Goal: Information Seeking & Learning: Understand process/instructions

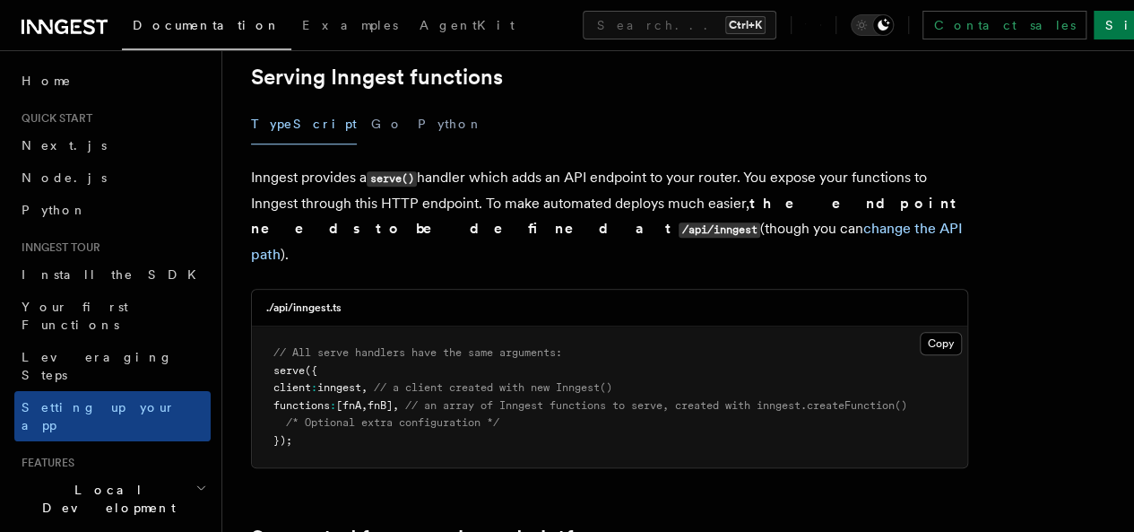
scroll to position [604, 0]
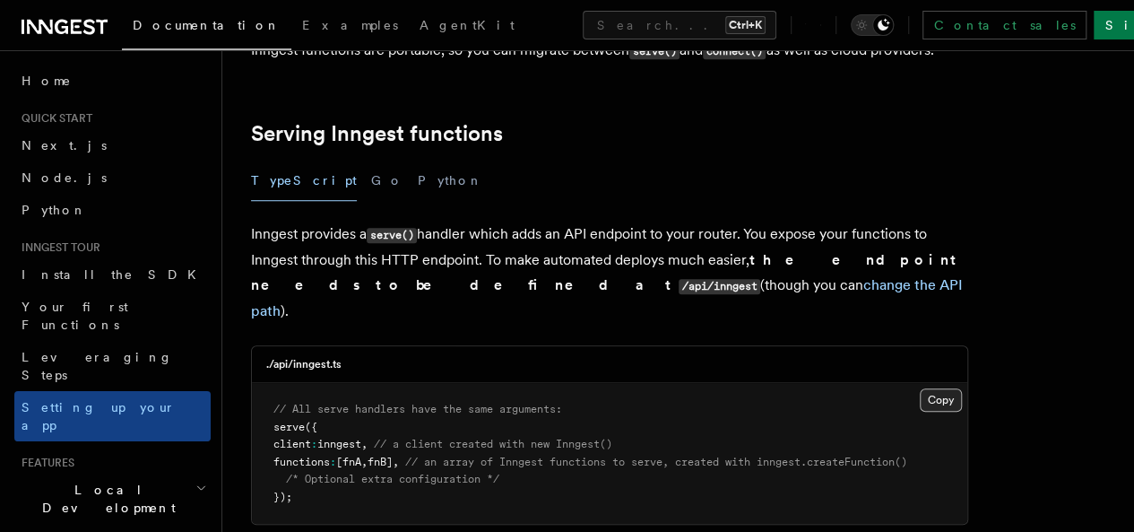
click at [920, 388] on button "Copy Copied" at bounding box center [941, 399] width 42 height 23
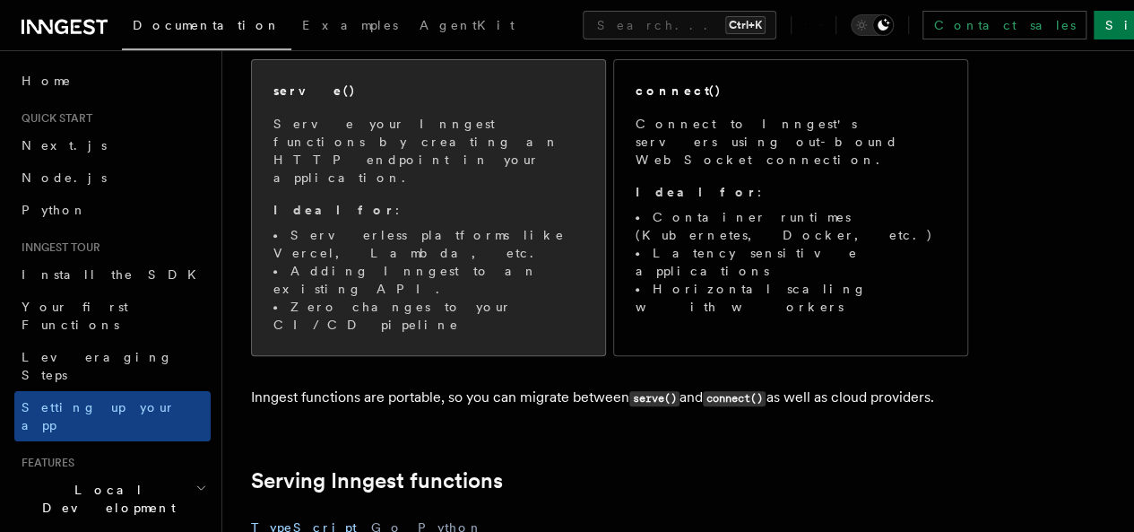
click at [486, 298] on li "Zero changes to your CI/CD pipeline" at bounding box center [429, 316] width 310 height 36
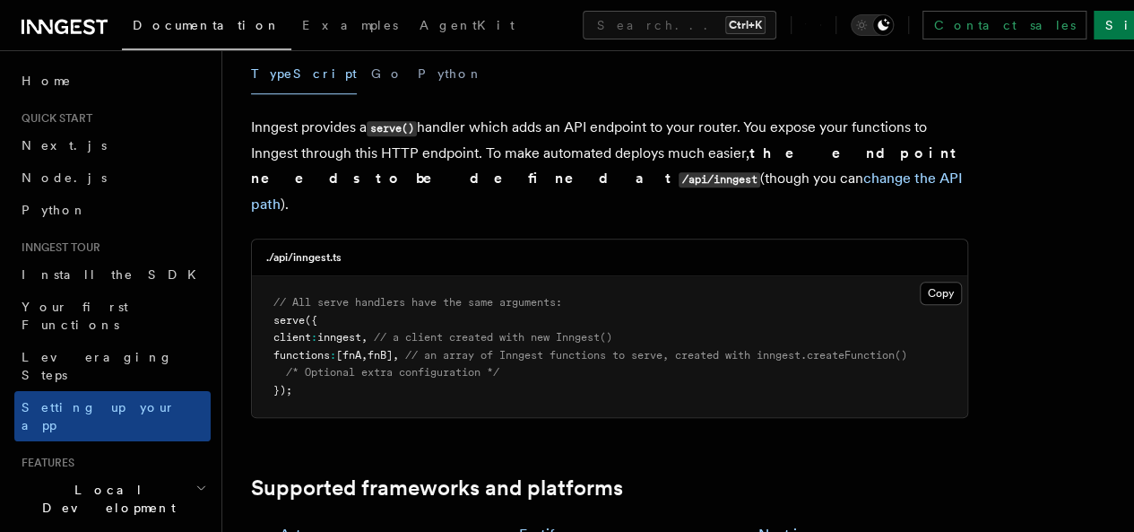
scroll to position [651, 0]
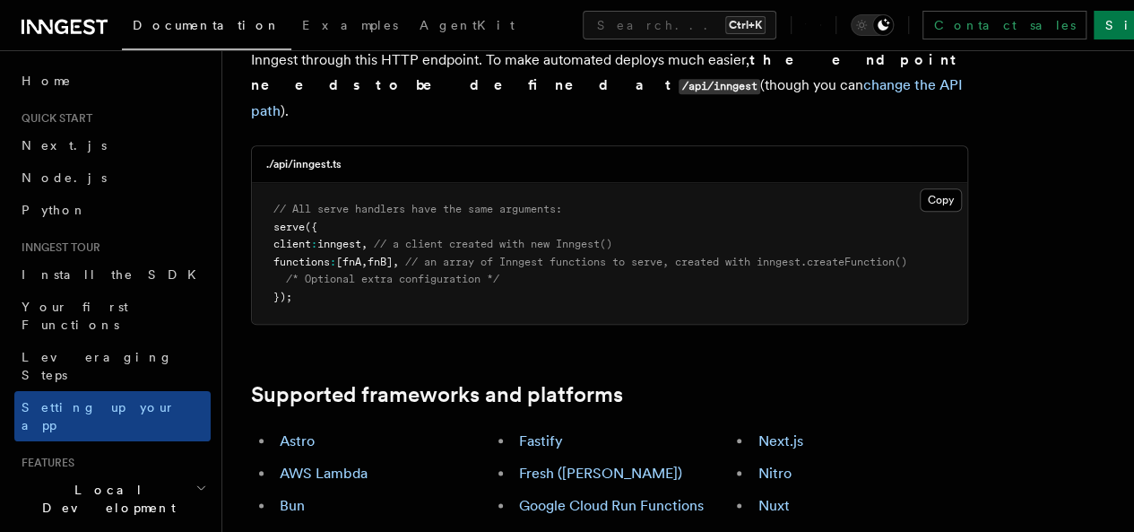
scroll to position [789, 0]
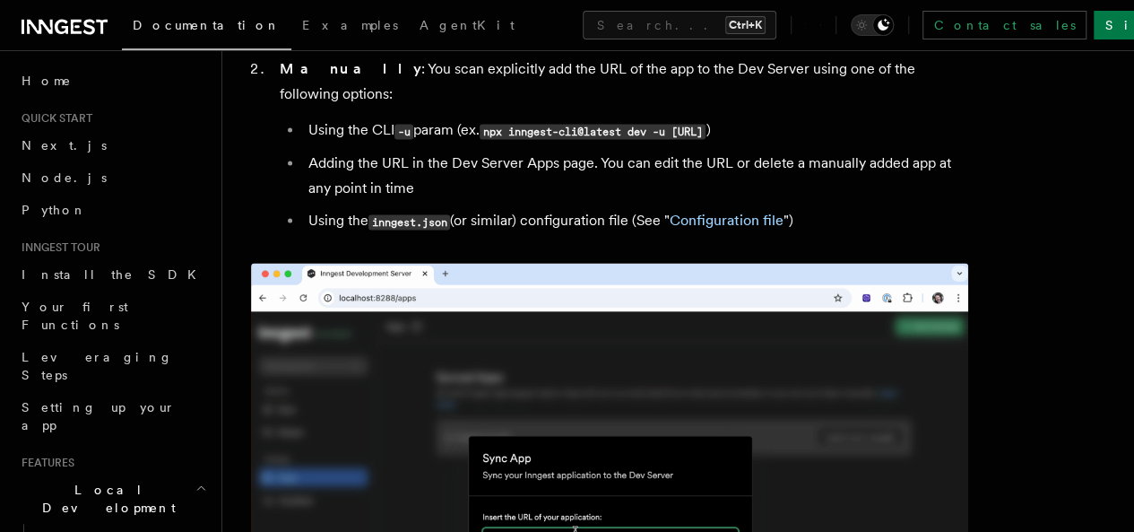
scroll to position [1386, 0]
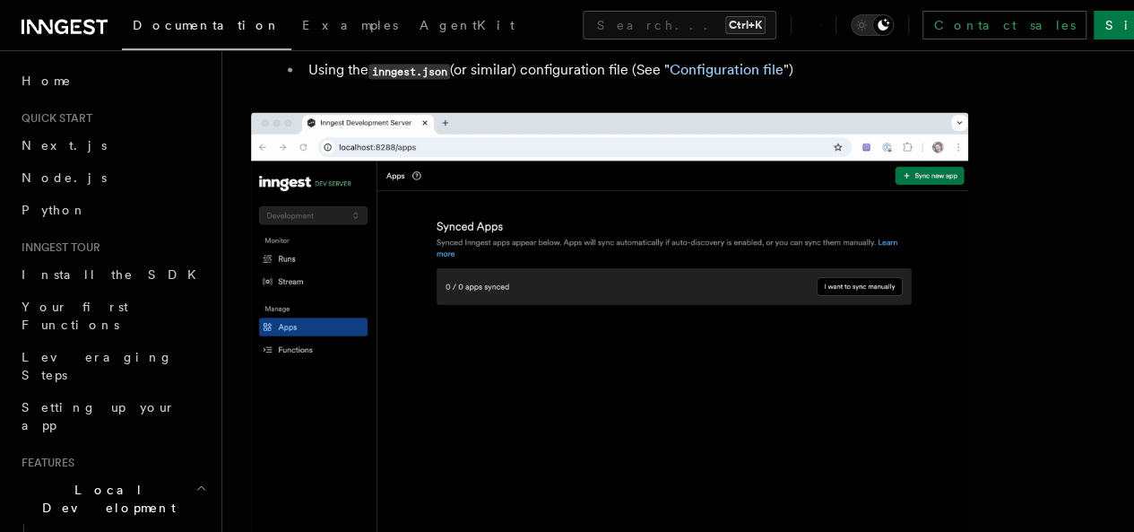
click at [520, 283] on img at bounding box center [609, 345] width 717 height 466
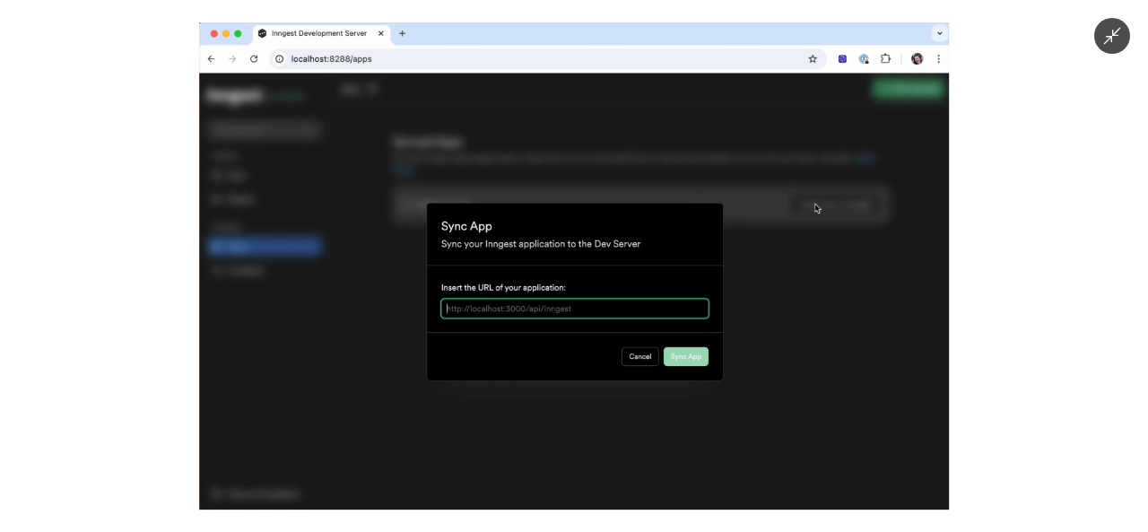
click at [520, 283] on img at bounding box center [574, 265] width 750 height 487
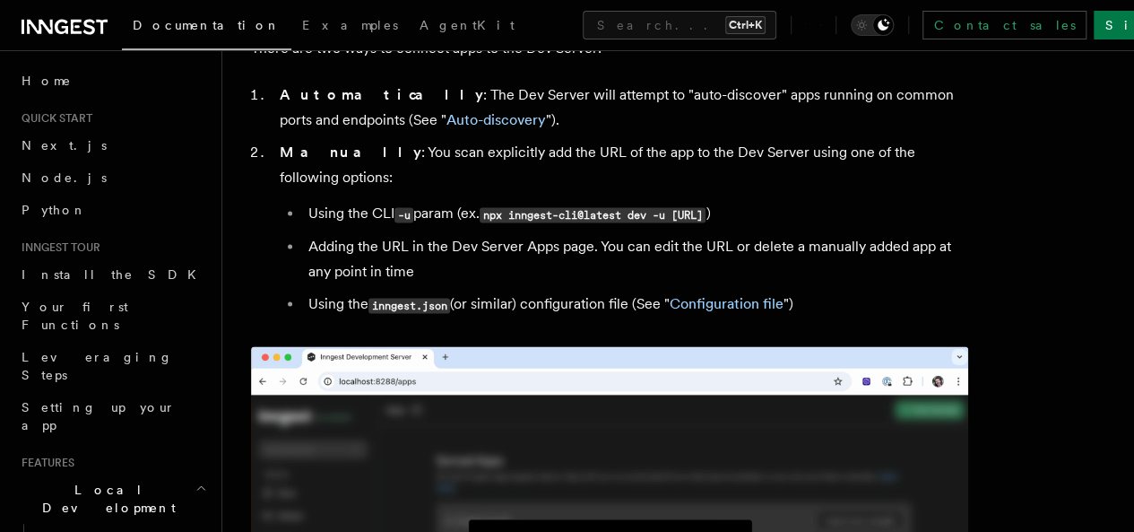
scroll to position [1146, 0]
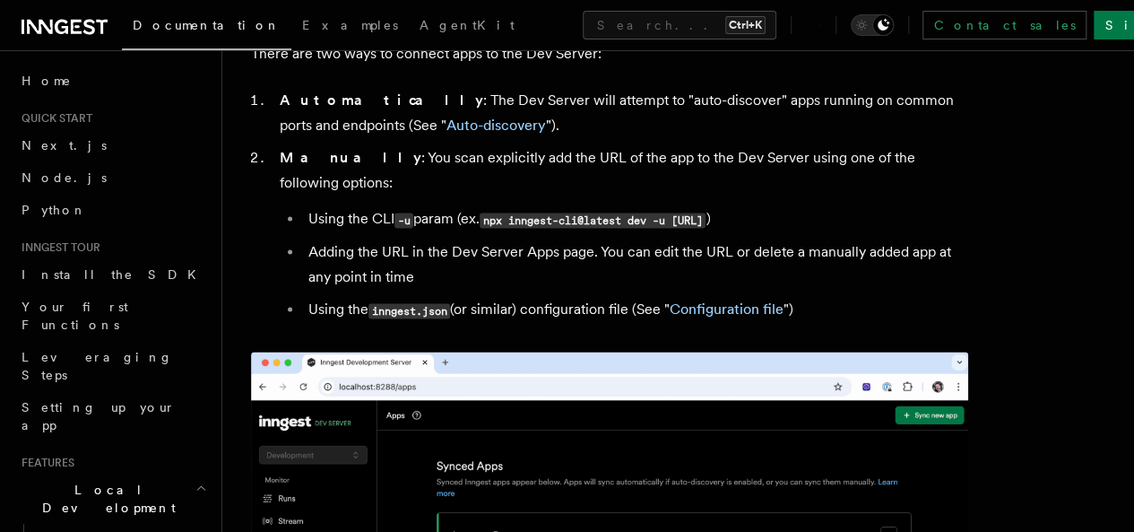
drag, startPoint x: 493, startPoint y: 174, endPoint x: 705, endPoint y: 181, distance: 211.8
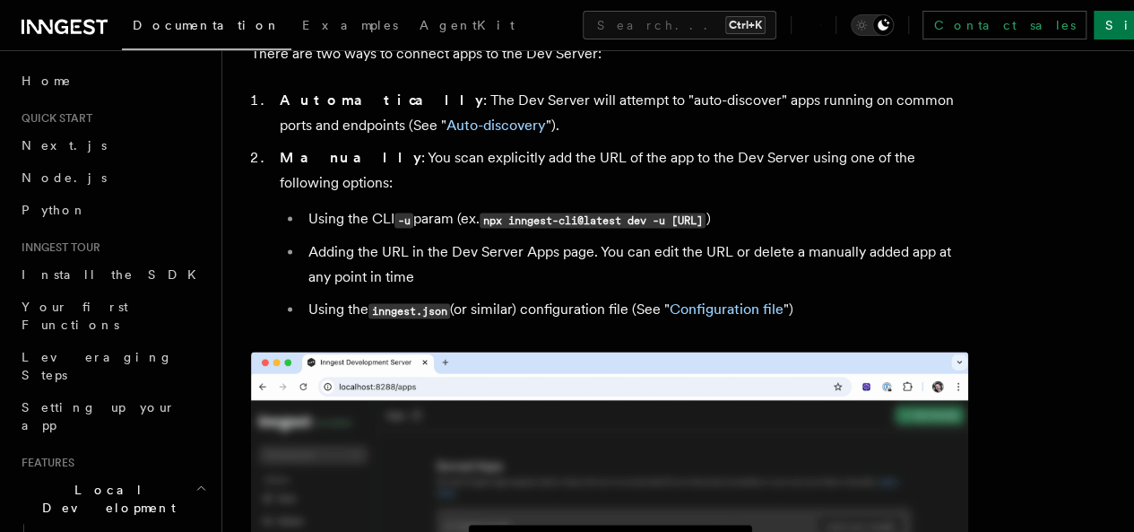
click at [705, 206] on li "Using the CLI -u param (ex. npx inngest-cli@latest dev -u http://localhost:3000…" at bounding box center [635, 219] width 665 height 26
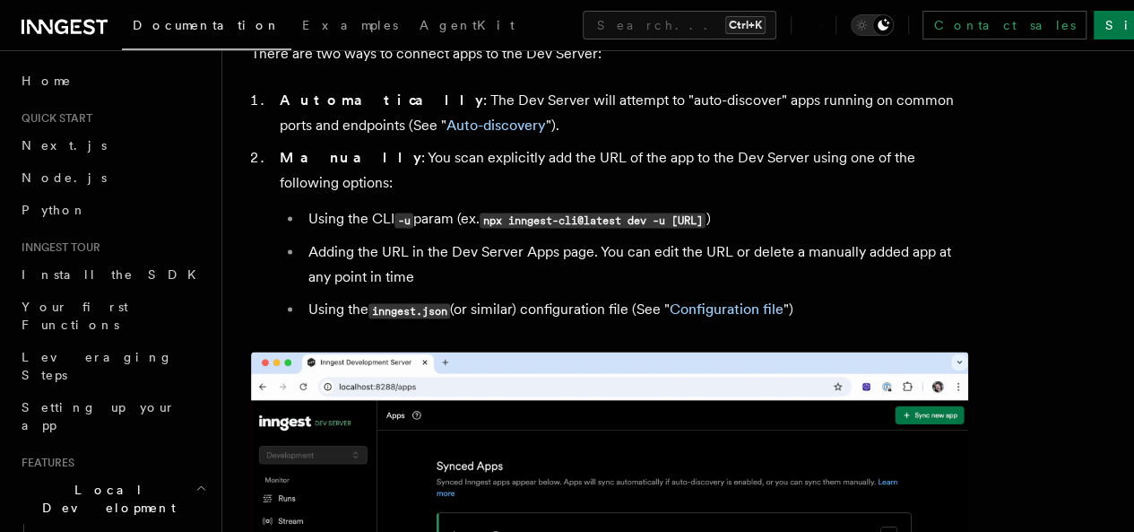
copy code "npx inngest-cli@latest dev -u"
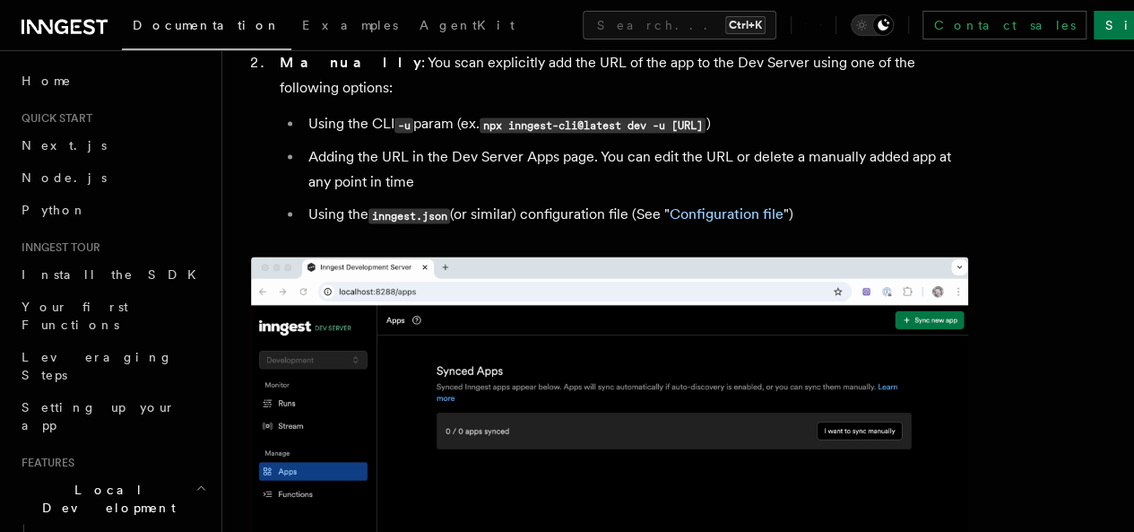
scroll to position [1236, 0]
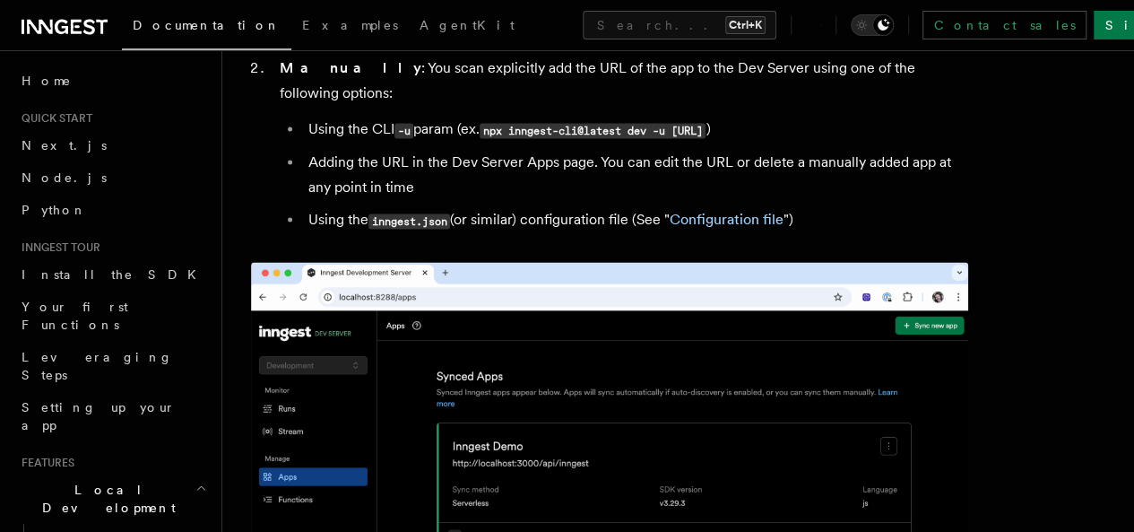
click at [604, 122] on li "Using the CLI -u param (ex. npx inngest-cli@latest dev -u http://localhost:3000…" at bounding box center [635, 130] width 665 height 26
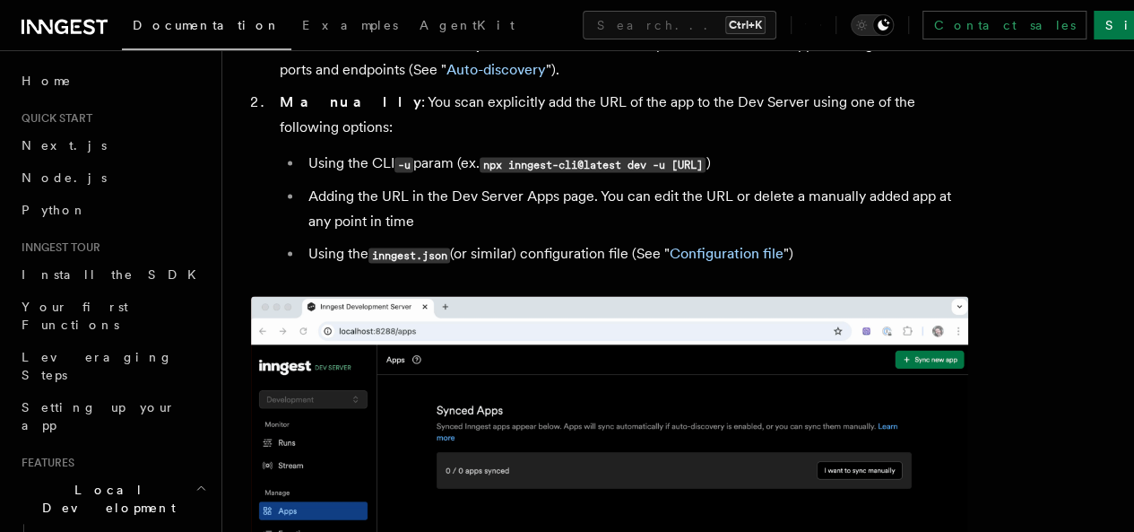
scroll to position [1146, 0]
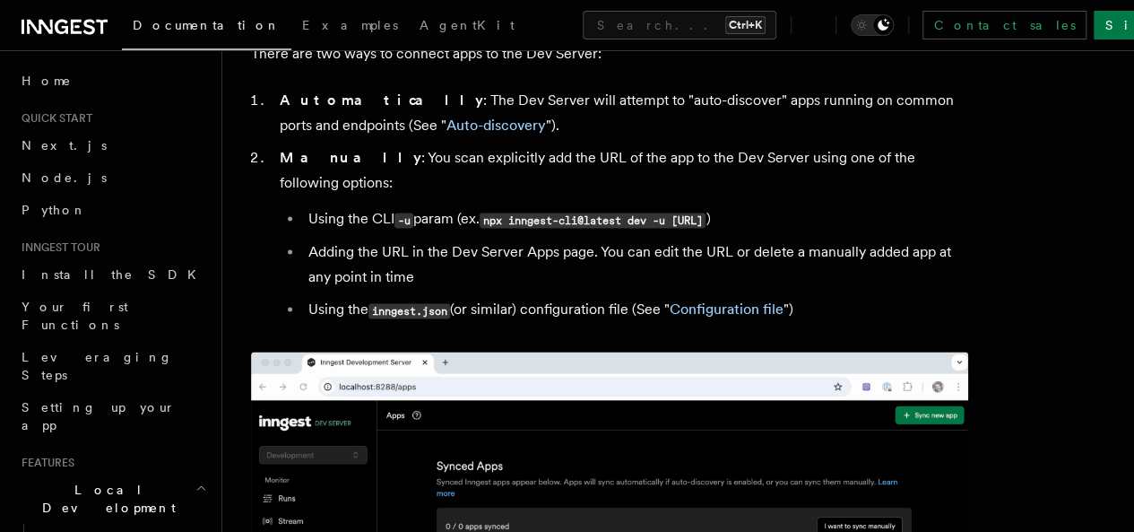
drag, startPoint x: 519, startPoint y: 202, endPoint x: 308, endPoint y: 196, distance: 211.7
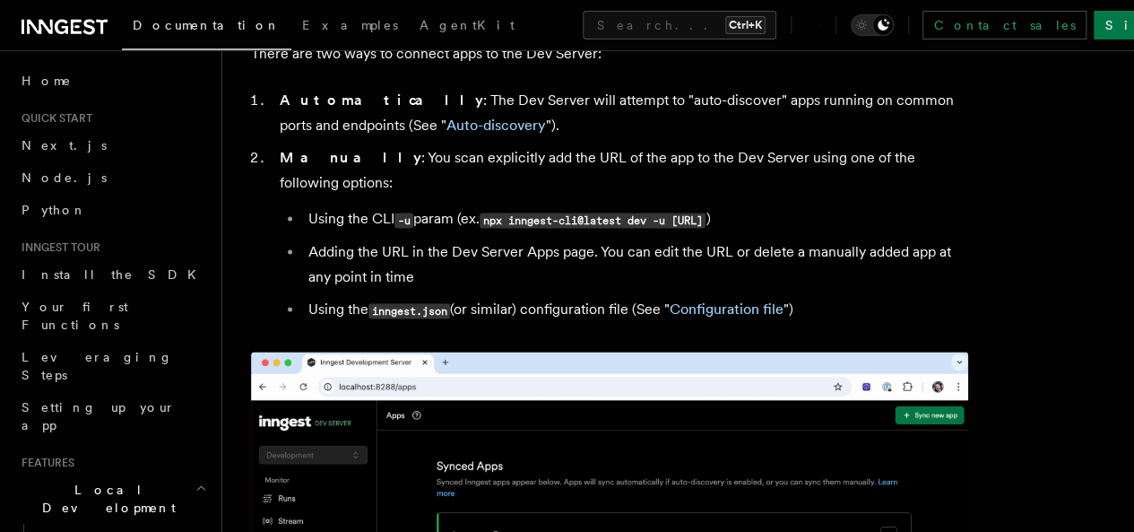
click at [308, 206] on li "Using the CLI -u param (ex. npx inngest-cli@latest dev -u http://localhost:3000…" at bounding box center [635, 219] width 665 height 26
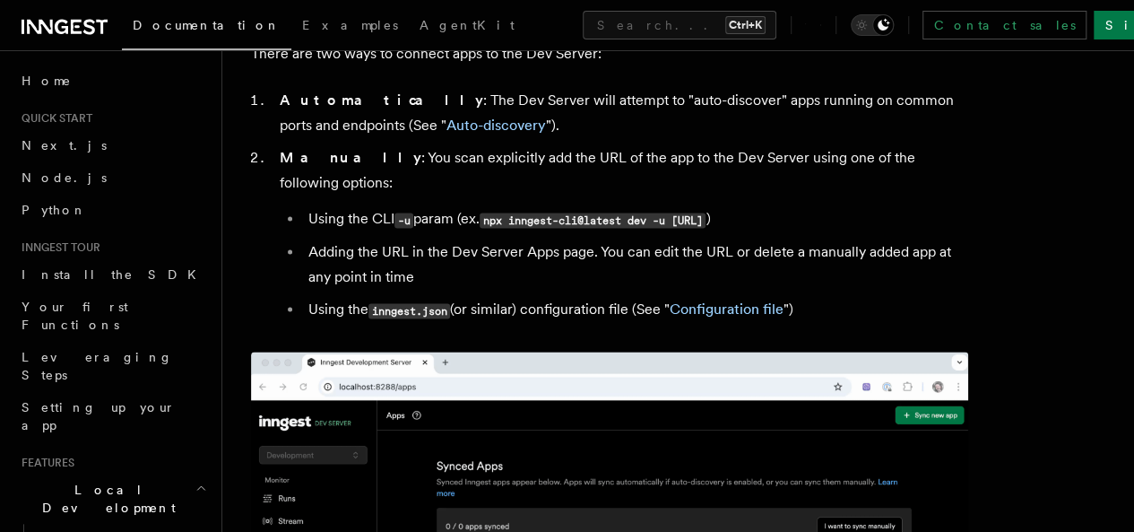
copy code "http://localhost:3000/api/inngest"
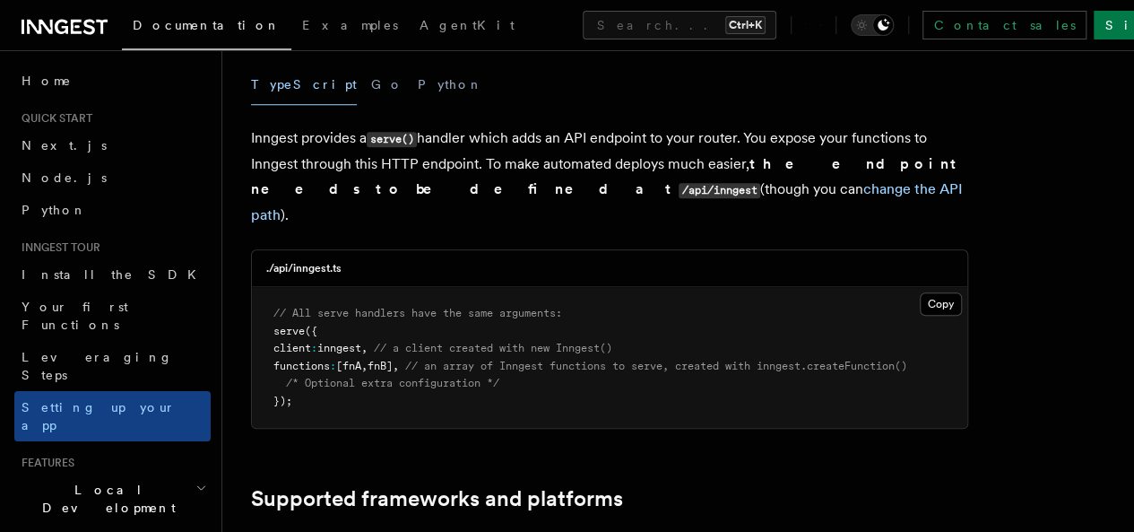
scroll to position [687, 0]
